Goal: Navigation & Orientation: Find specific page/section

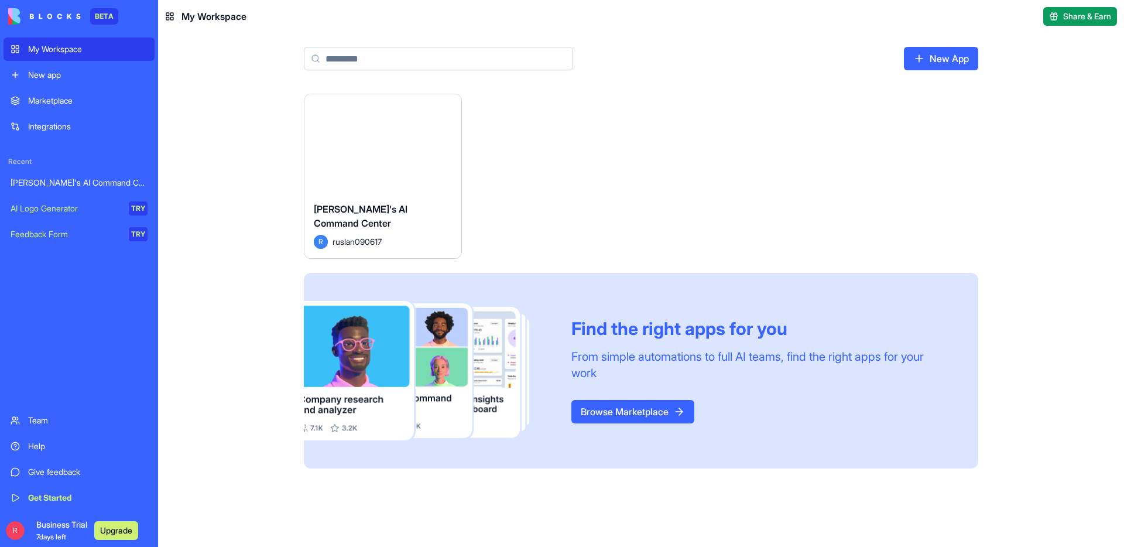
click at [408, 213] on span "[PERSON_NAME]'s AI Command Center" at bounding box center [361, 216] width 94 height 26
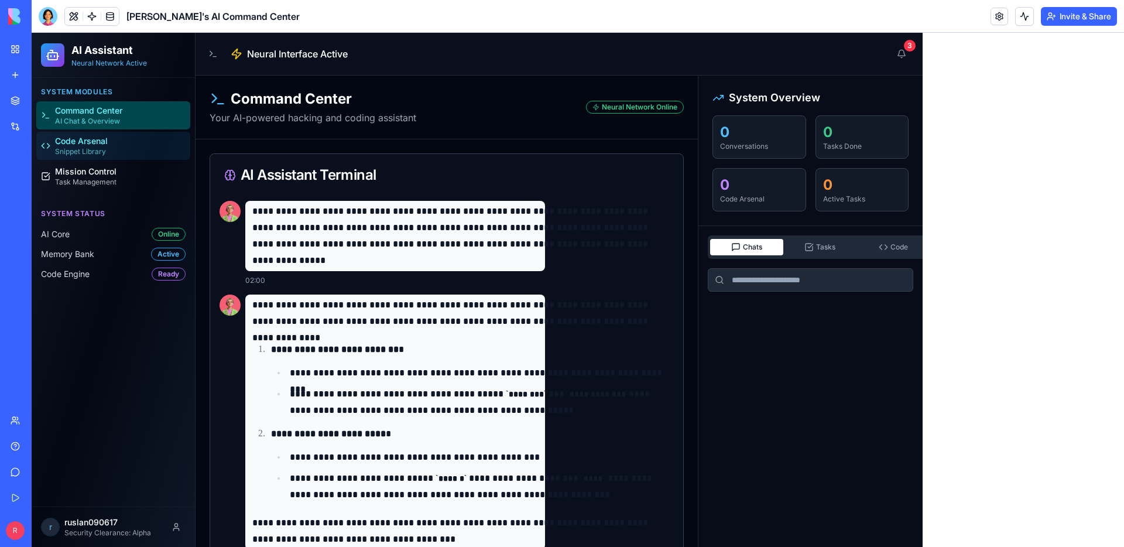
click at [80, 148] on span "Snippet Library" at bounding box center [80, 151] width 51 height 9
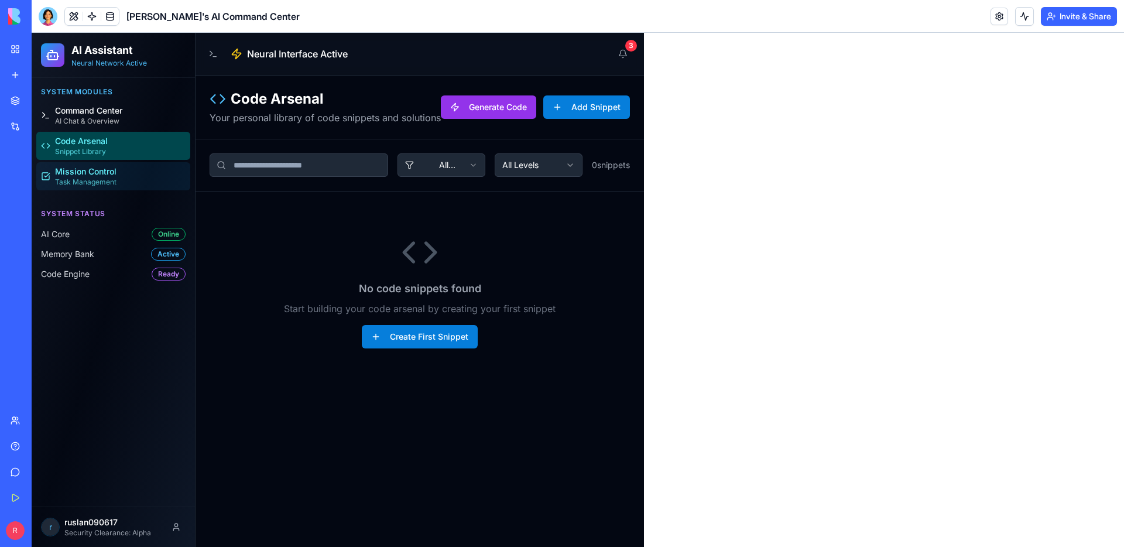
click at [81, 177] on span "Task Management" at bounding box center [85, 181] width 61 height 9
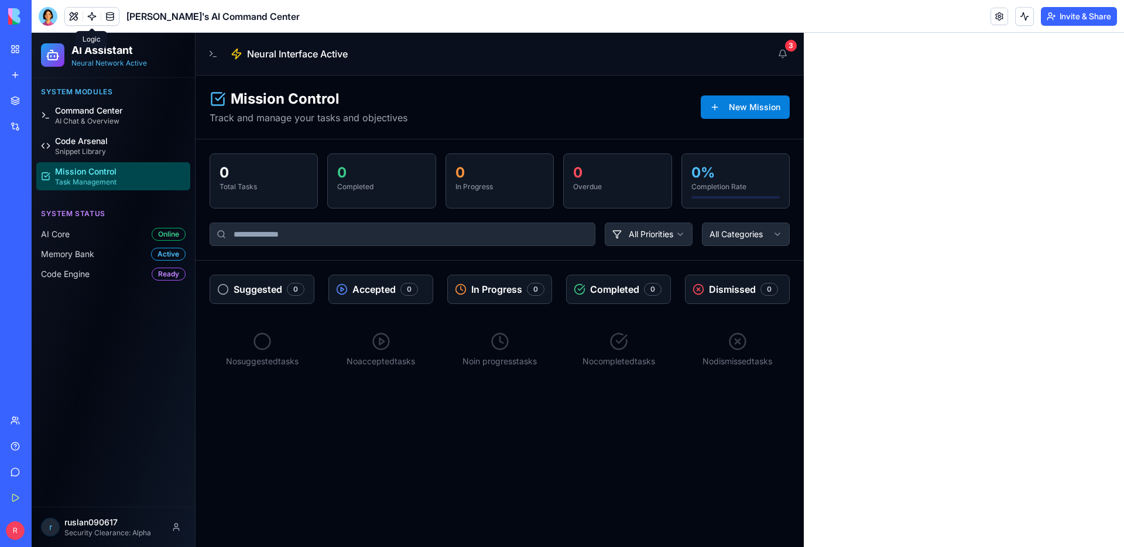
click at [92, 21] on link at bounding box center [92, 17] width 18 height 18
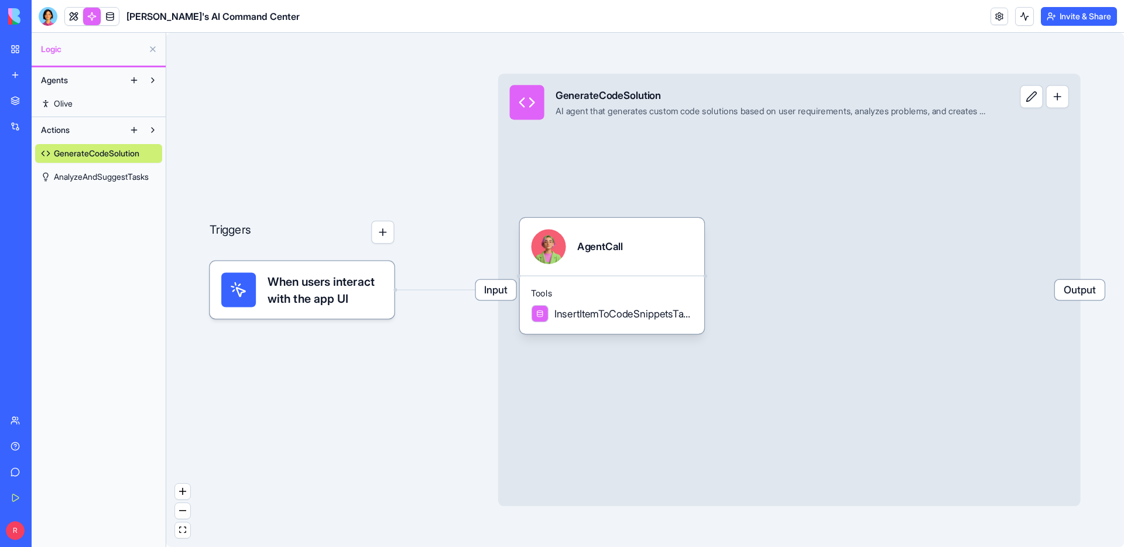
click at [94, 177] on span "AnalyzeAndSuggestTasks" at bounding box center [101, 177] width 95 height 12
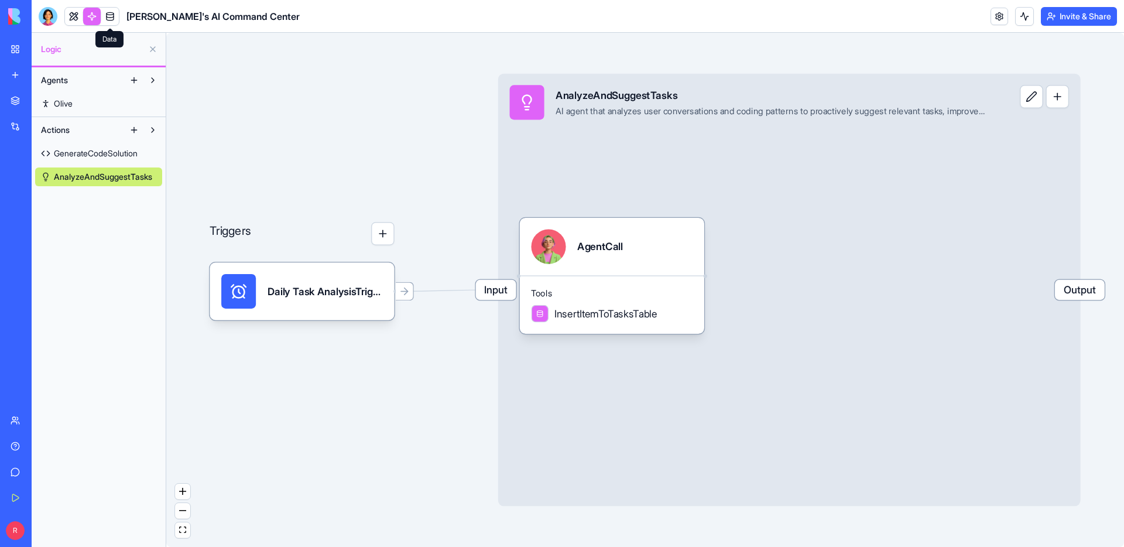
click at [116, 15] on link at bounding box center [110, 17] width 18 height 18
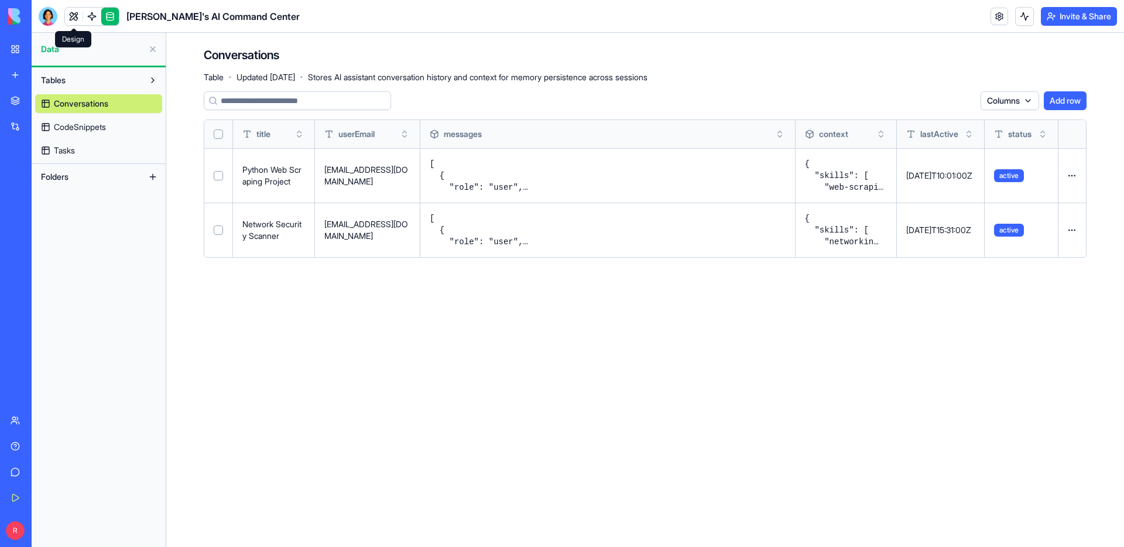
click at [78, 18] on link at bounding box center [74, 17] width 18 height 18
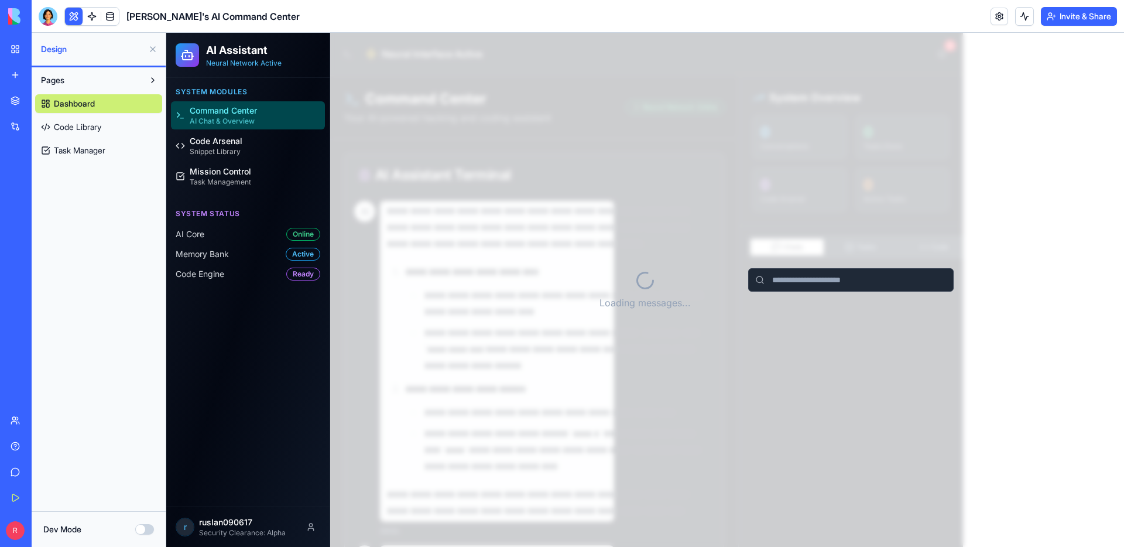
scroll to position [26, 0]
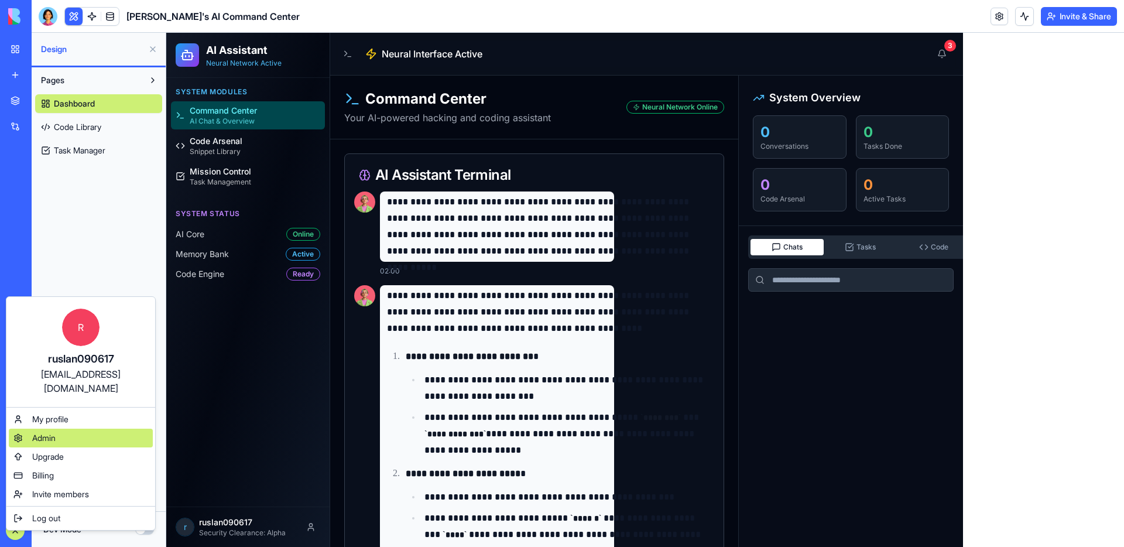
click at [62, 429] on div "Admin" at bounding box center [81, 438] width 144 height 19
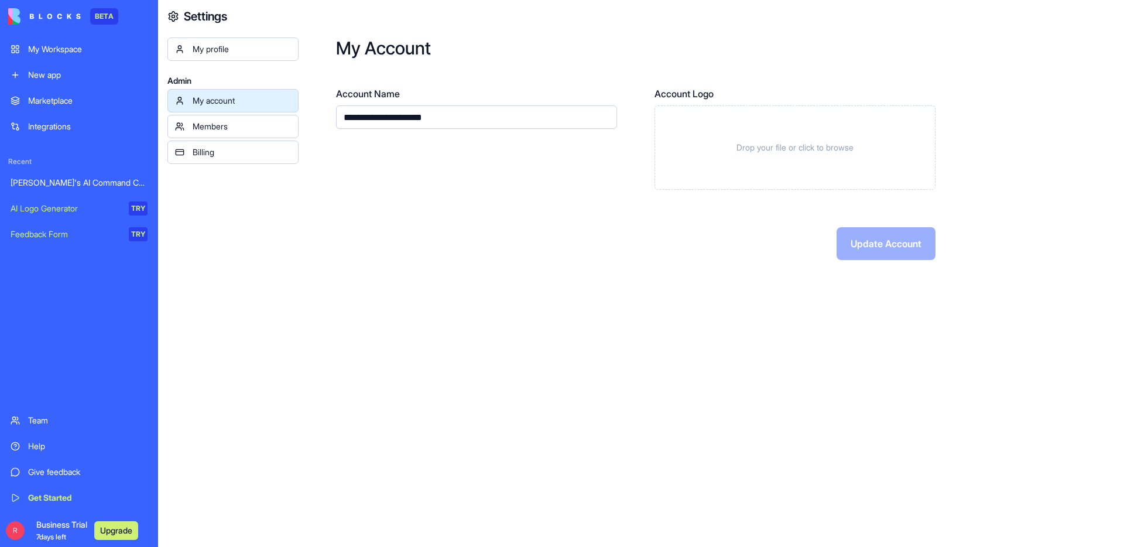
click at [245, 131] on div "Members" at bounding box center [242, 127] width 98 height 12
